Goal: Task Accomplishment & Management: Manage account settings

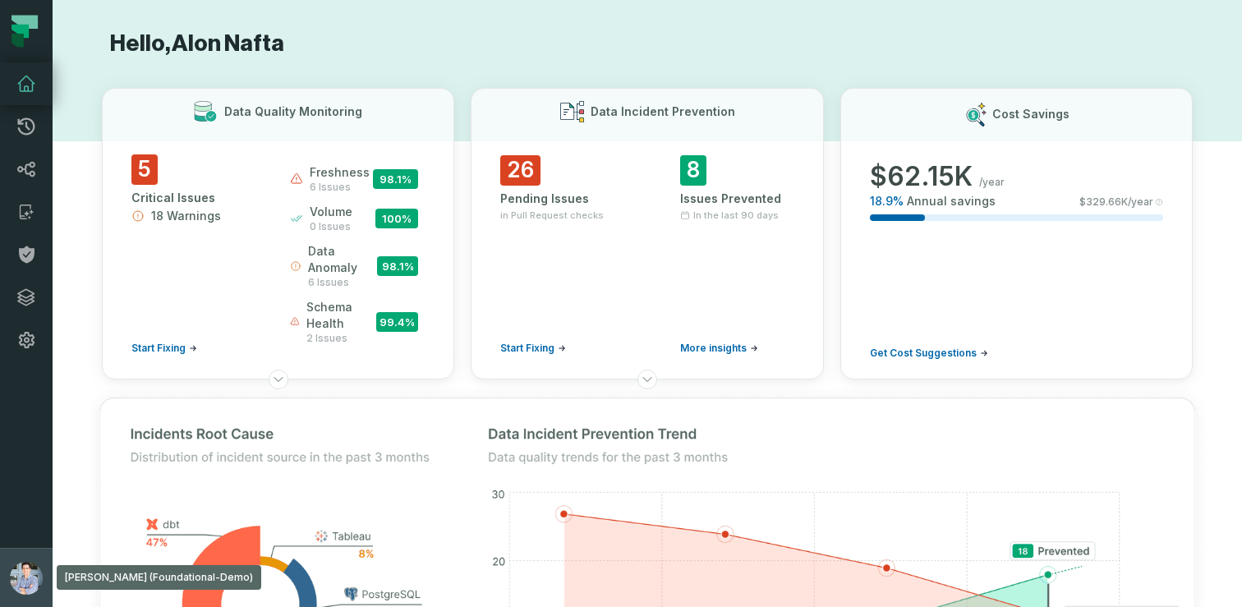
click at [9, 560] on button "[PERSON_NAME] (Foundational-Demo) [EMAIL_ADDRESS][DOMAIN_NAME]" at bounding box center [26, 577] width 53 height 59
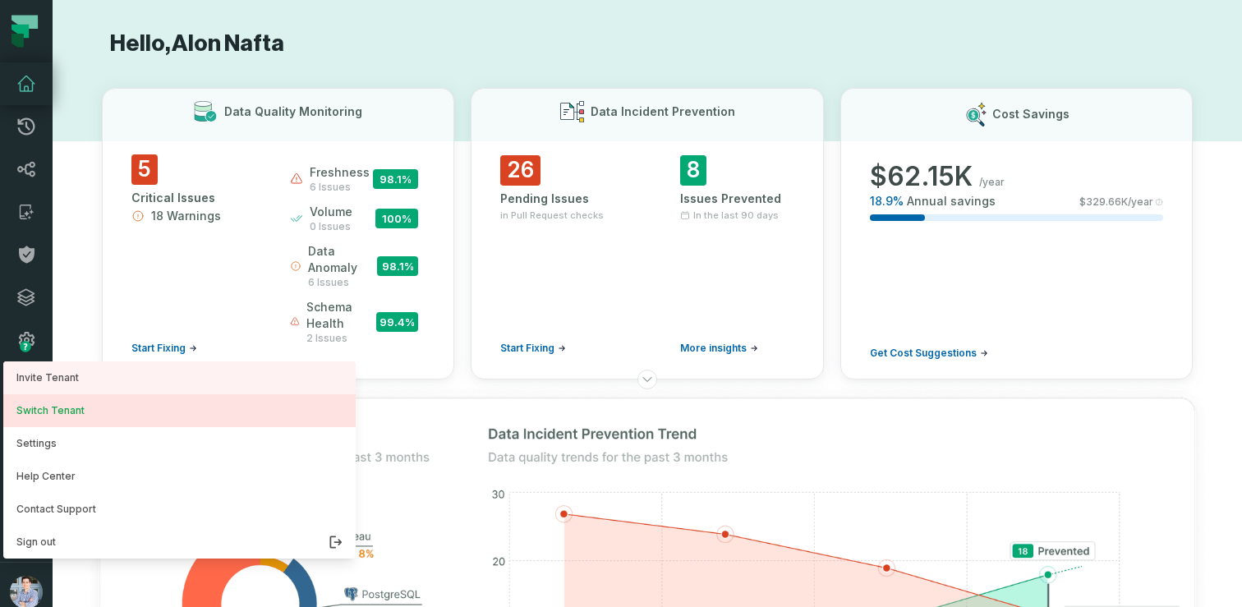
click at [70, 405] on button "Switch Tenant" at bounding box center [179, 410] width 352 height 33
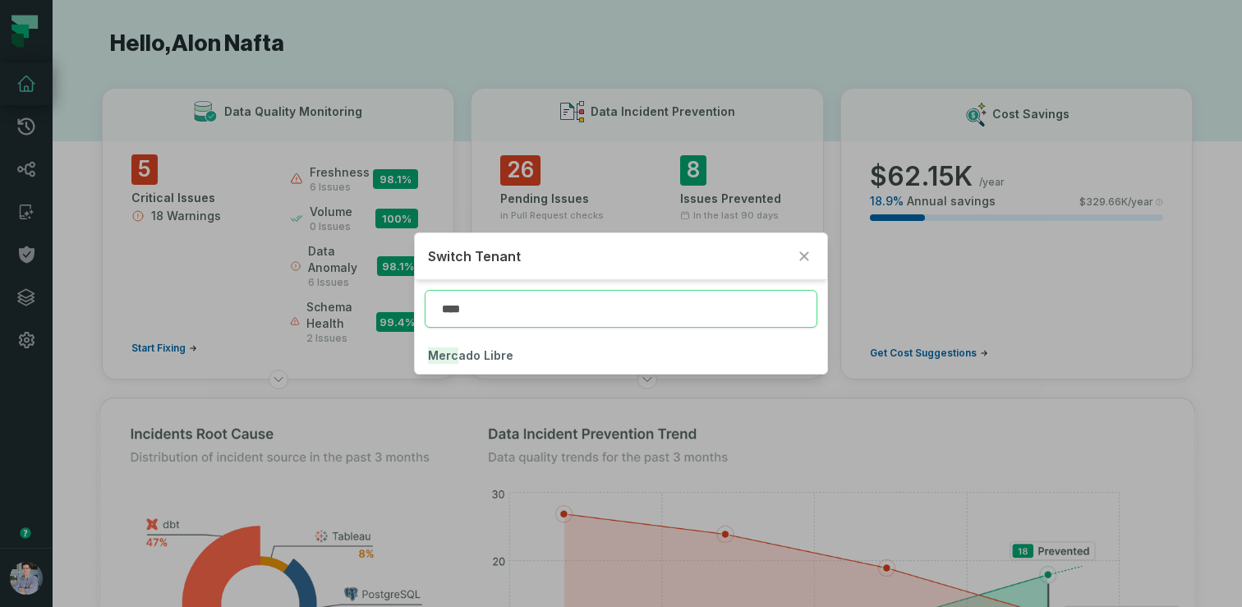
type input "*****"
click at [471, 361] on span "Merca do Libre" at bounding box center [470, 355] width 85 height 14
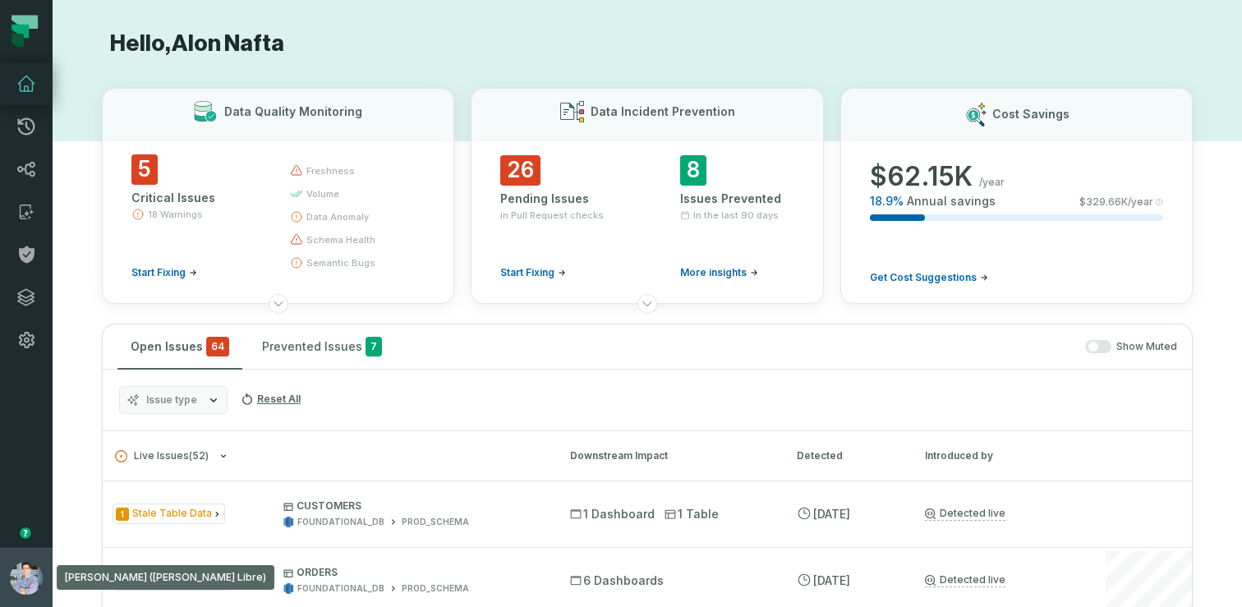
click at [15, 551] on button "[PERSON_NAME] ([PERSON_NAME] Libre) [EMAIL_ADDRESS][DOMAIN_NAME]" at bounding box center [26, 577] width 53 height 59
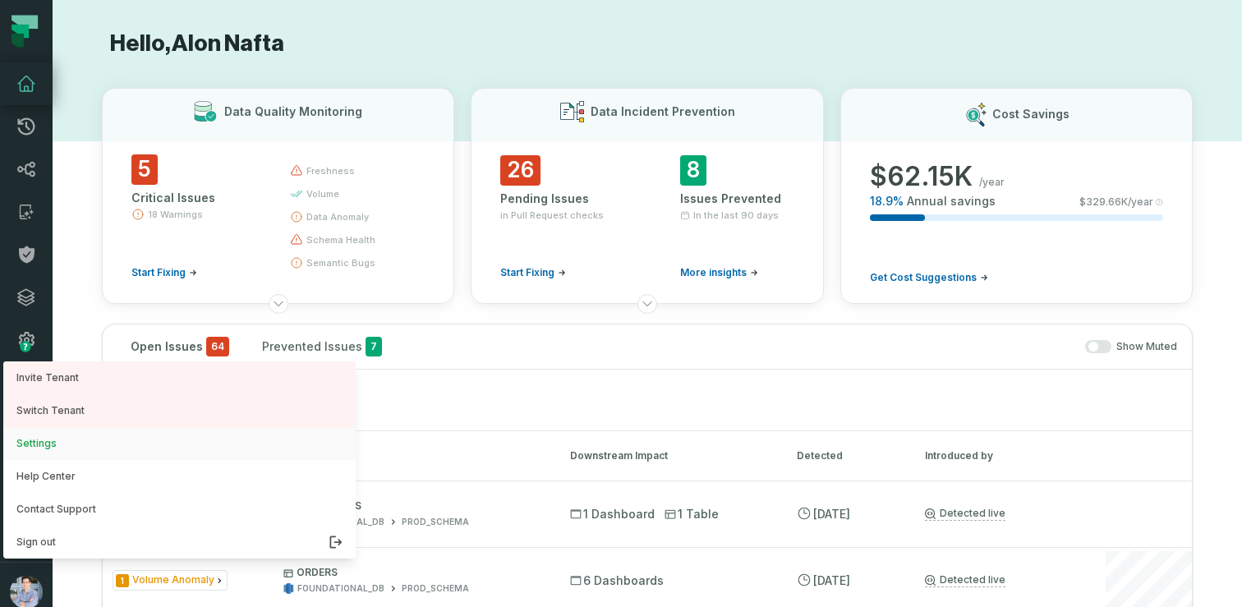
click at [43, 444] on button "Settings" at bounding box center [179, 443] width 352 height 33
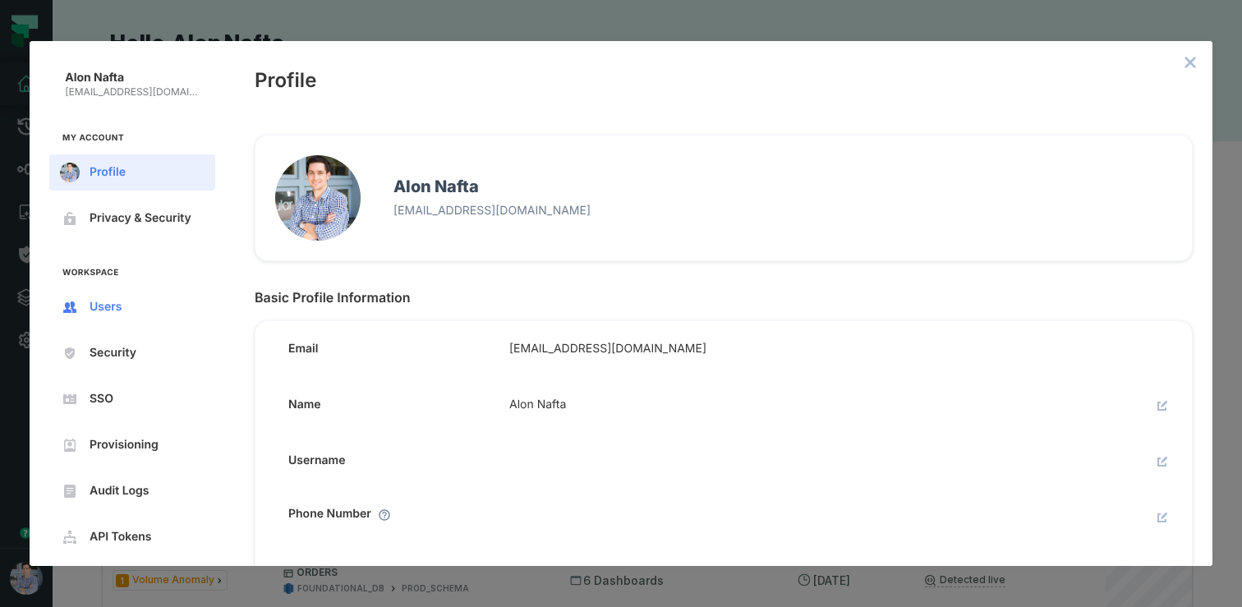
click at [107, 306] on span "Users" at bounding box center [146, 307] width 112 height 13
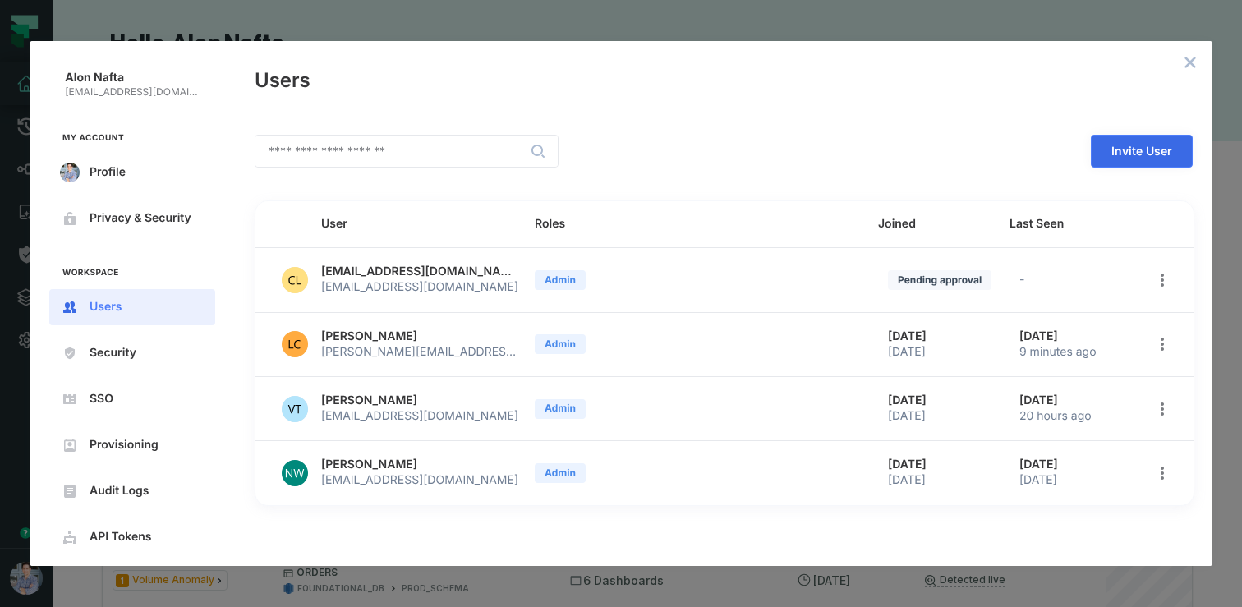
click at [0, 0] on span "Invite User" at bounding box center [0, 0] width 0 height 0
